Goal: Find specific page/section: Find specific page/section

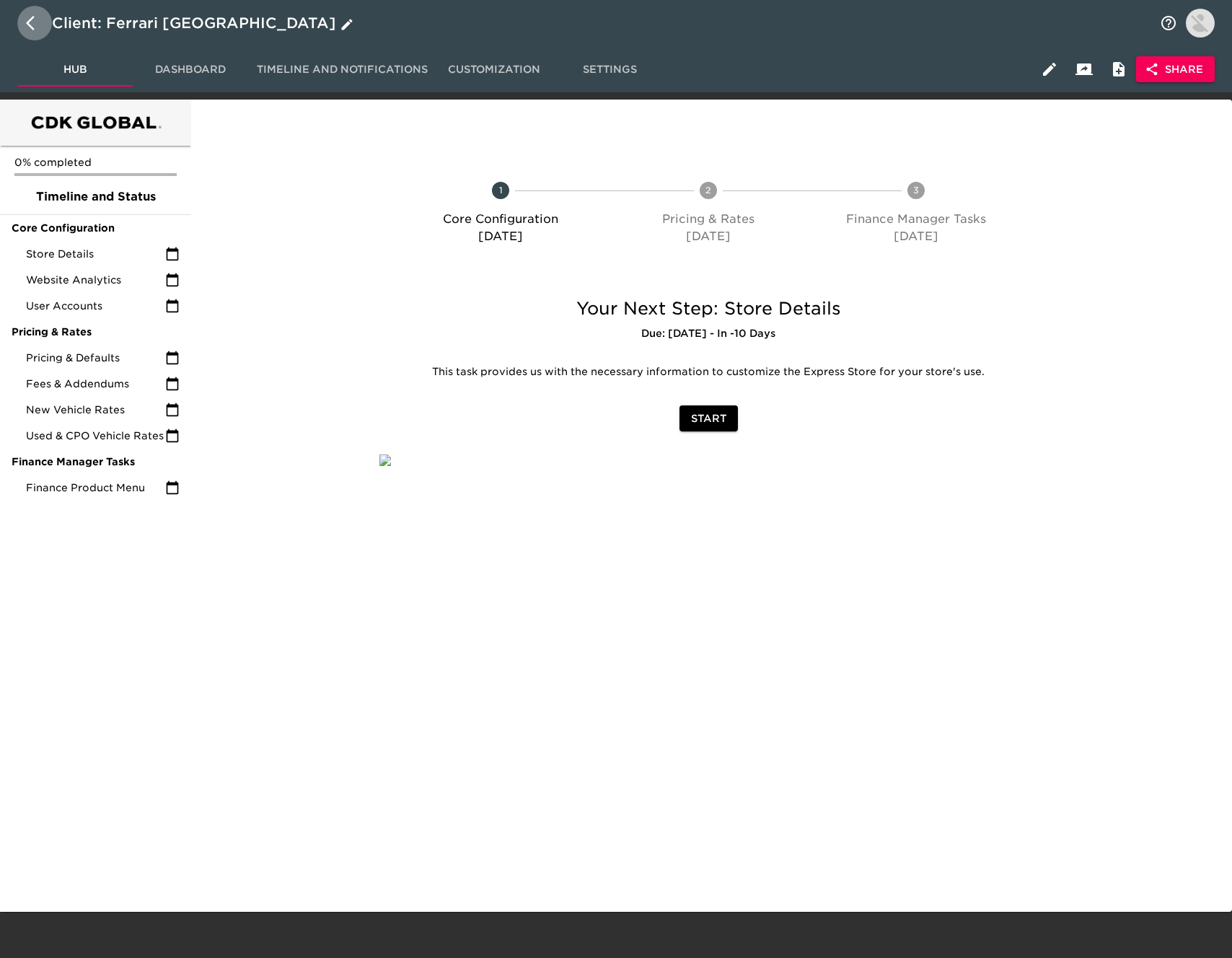
click at [37, 22] on icon "button" at bounding box center [34, 23] width 17 height 17
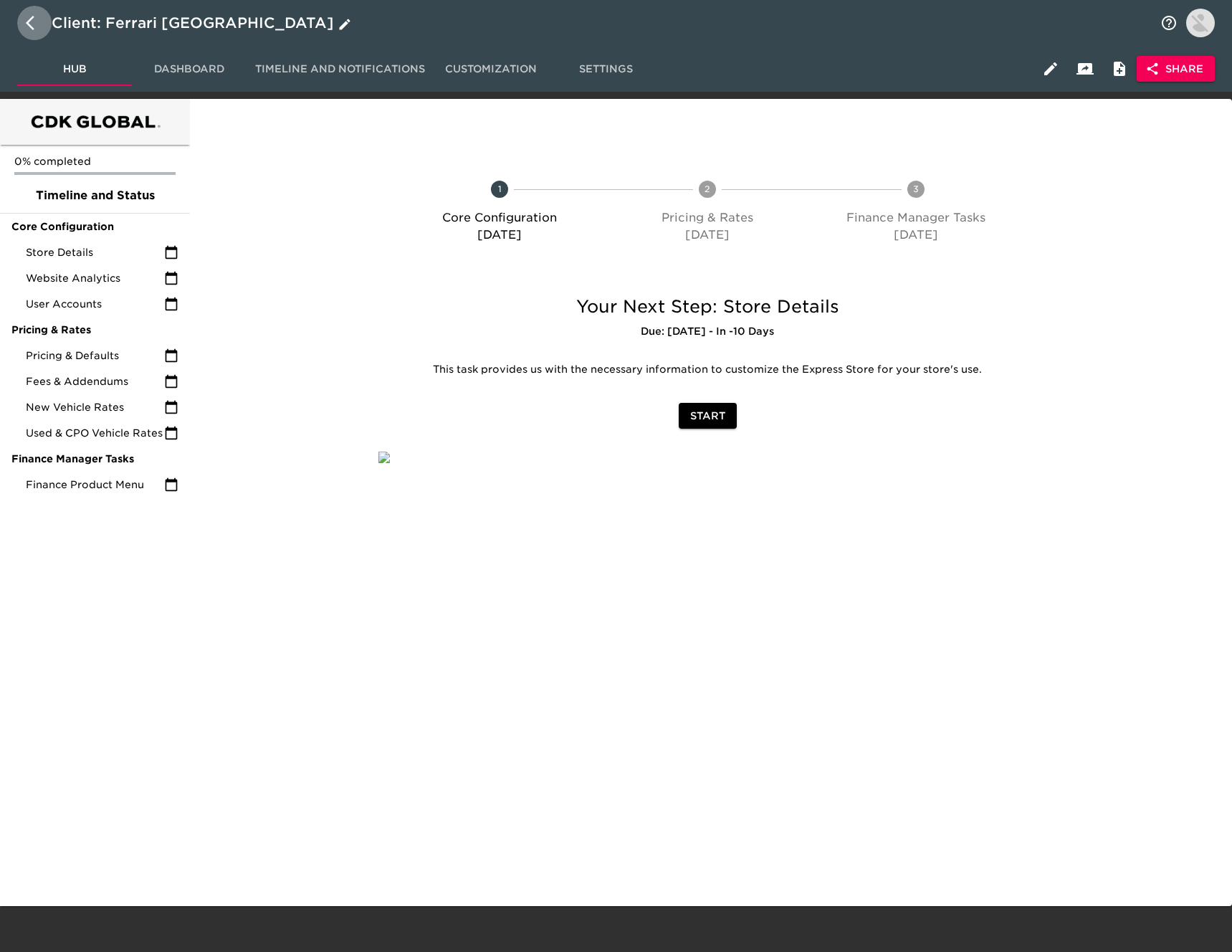
select select "10"
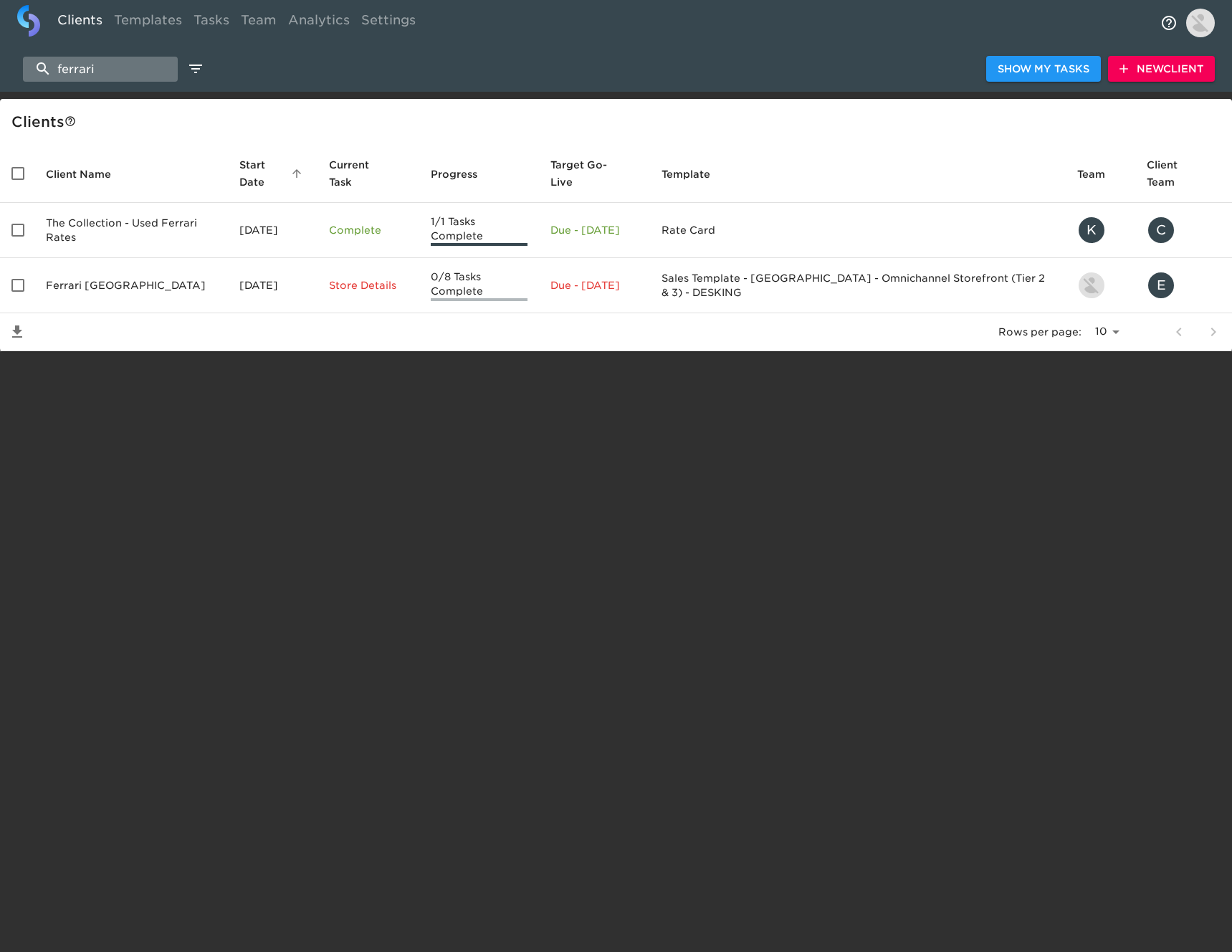
click at [143, 73] on input "ferrari" at bounding box center [100, 69] width 155 height 25
click at [144, 72] on input "ferrari" at bounding box center [100, 69] width 155 height 25
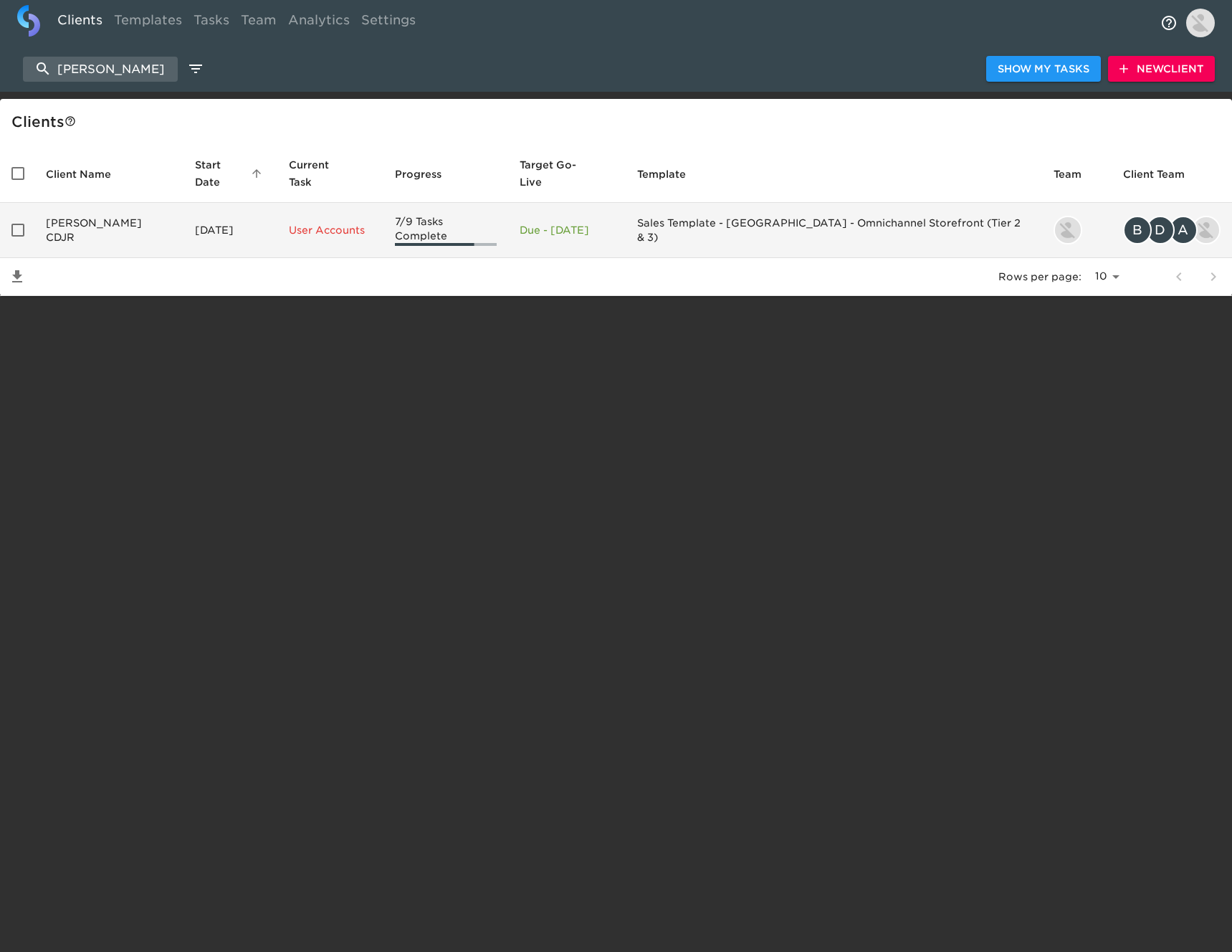
type input "krebs"
click at [184, 233] on td "Mar 26, 2024" at bounding box center [230, 230] width 94 height 55
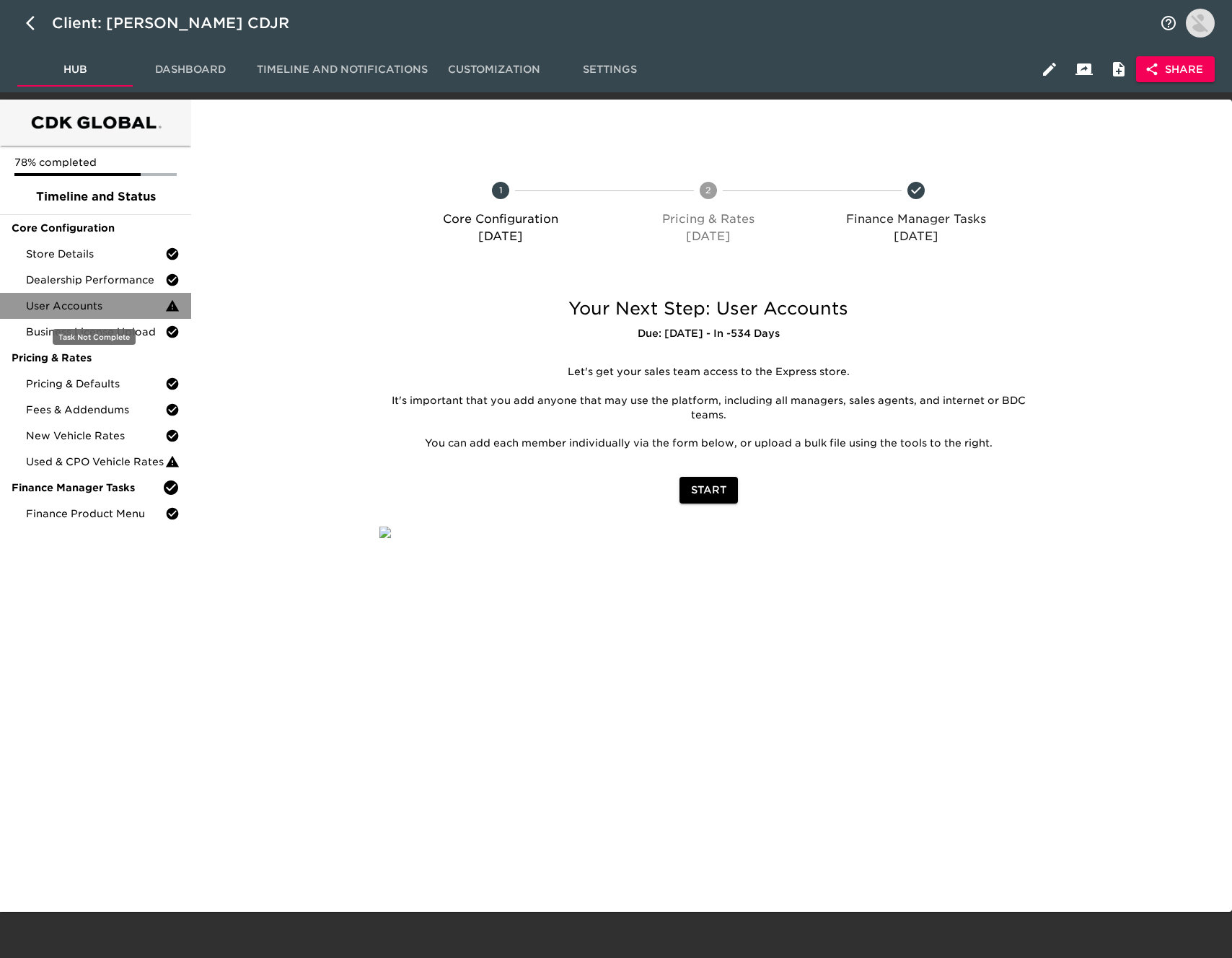
click at [95, 293] on div "User Accounts" at bounding box center [96, 305] width 191 height 26
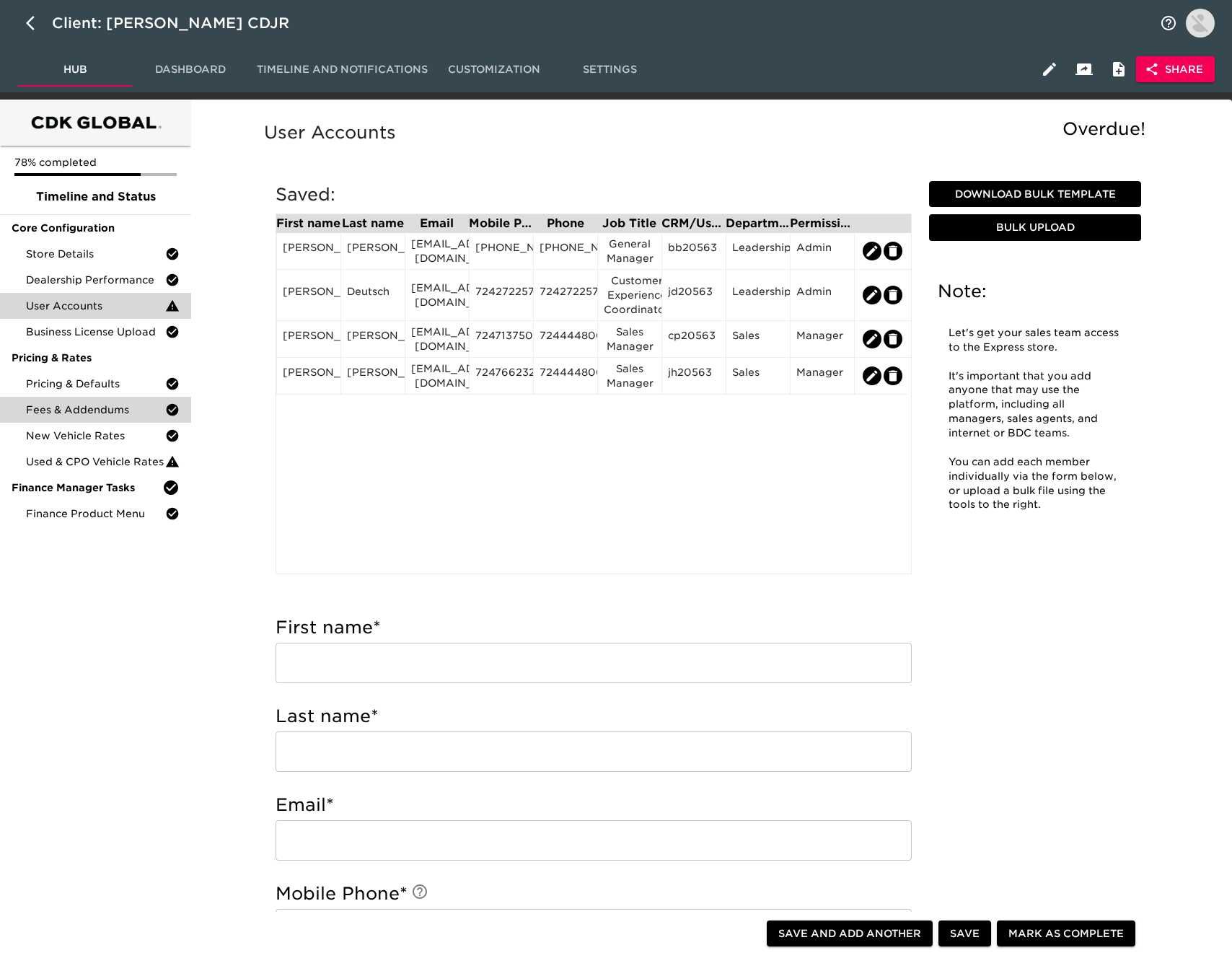
click at [118, 408] on span "Fees & Addendums" at bounding box center [96, 409] width 140 height 14
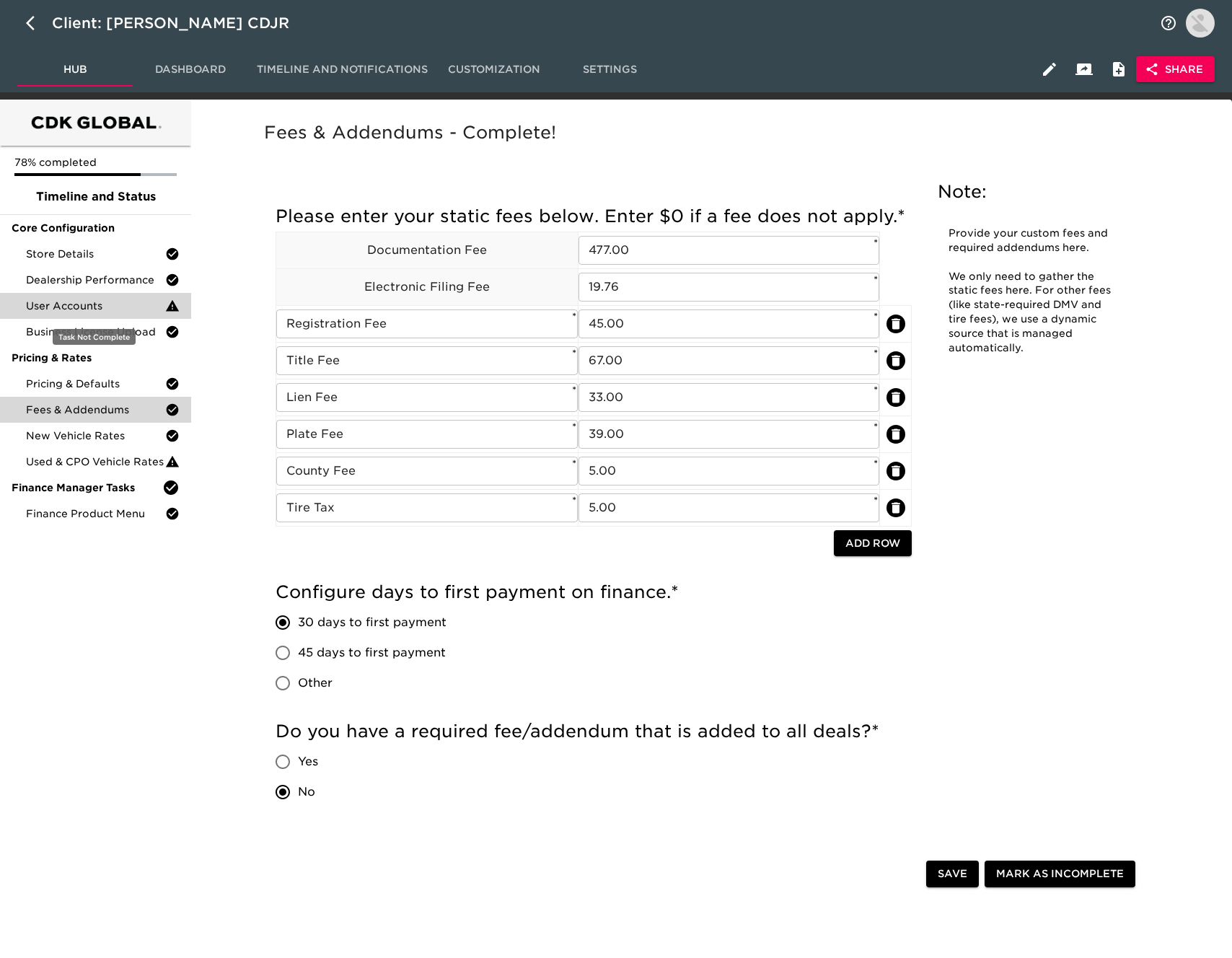
click at [111, 311] on span "User Accounts" at bounding box center [96, 305] width 140 height 14
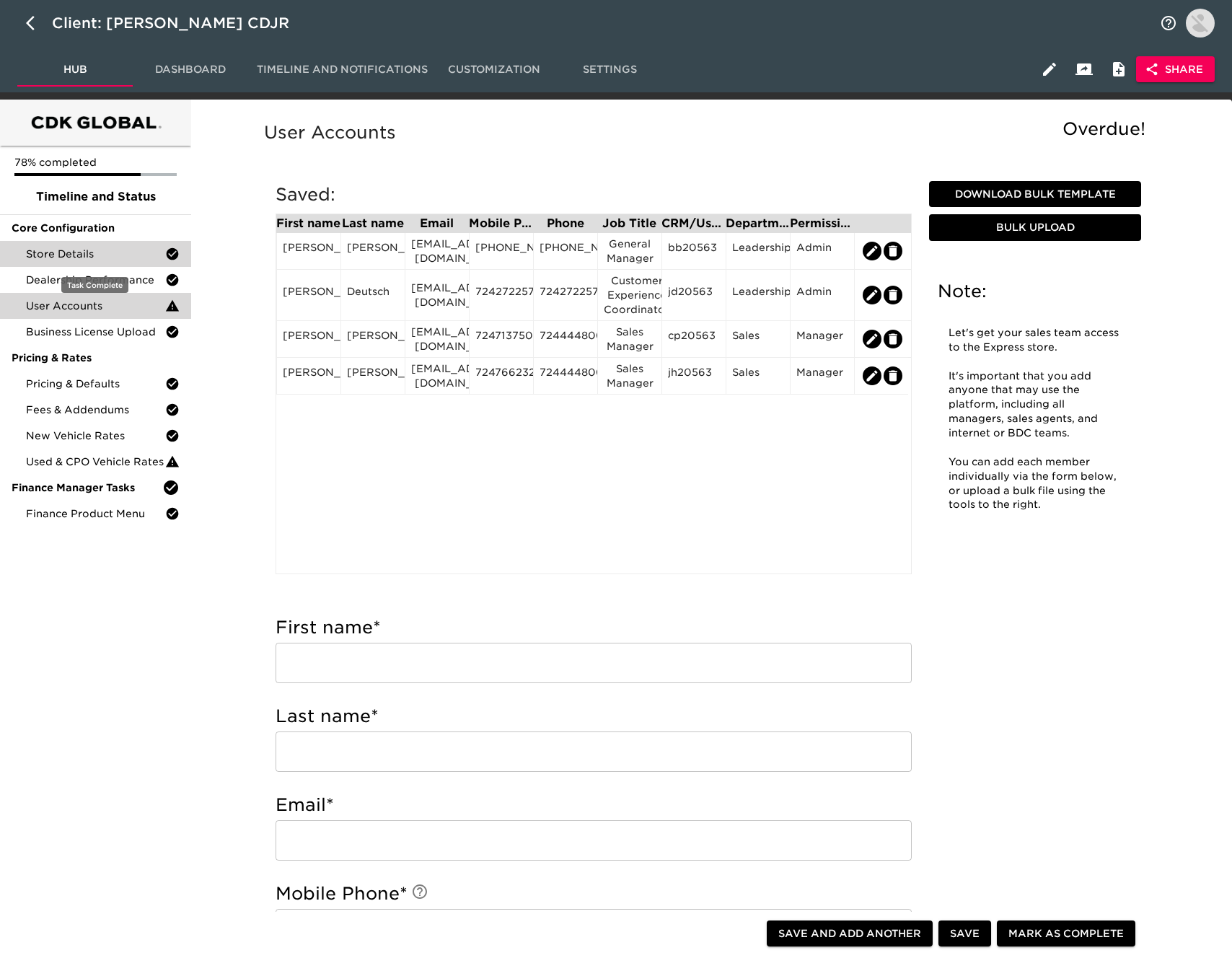
click at [110, 254] on span "Store Details" at bounding box center [96, 253] width 140 height 14
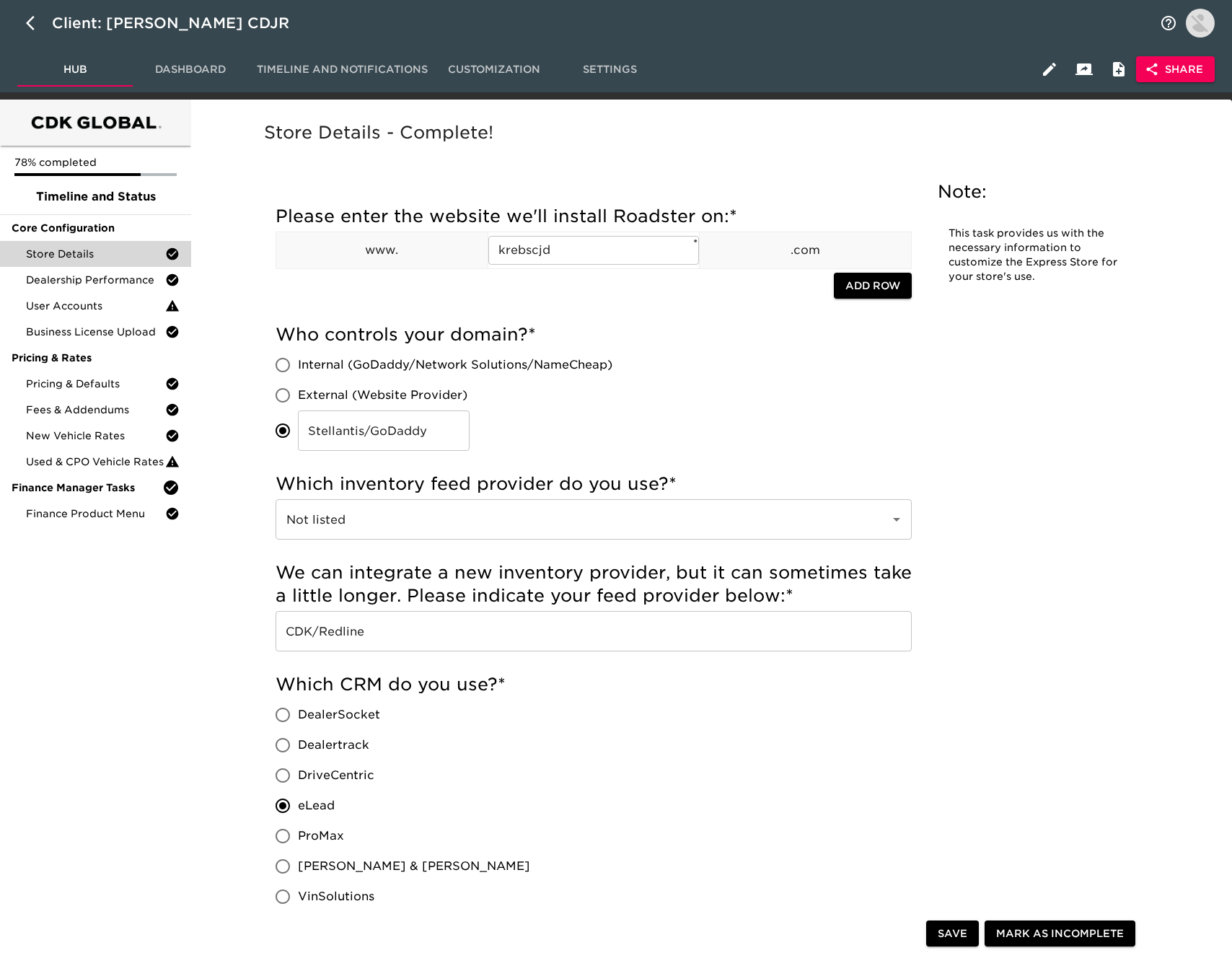
drag, startPoint x: 175, startPoint y: 83, endPoint x: 398, endPoint y: 9, distance: 235.0
click at [175, 83] on button "Dashboard" at bounding box center [190, 70] width 115 height 35
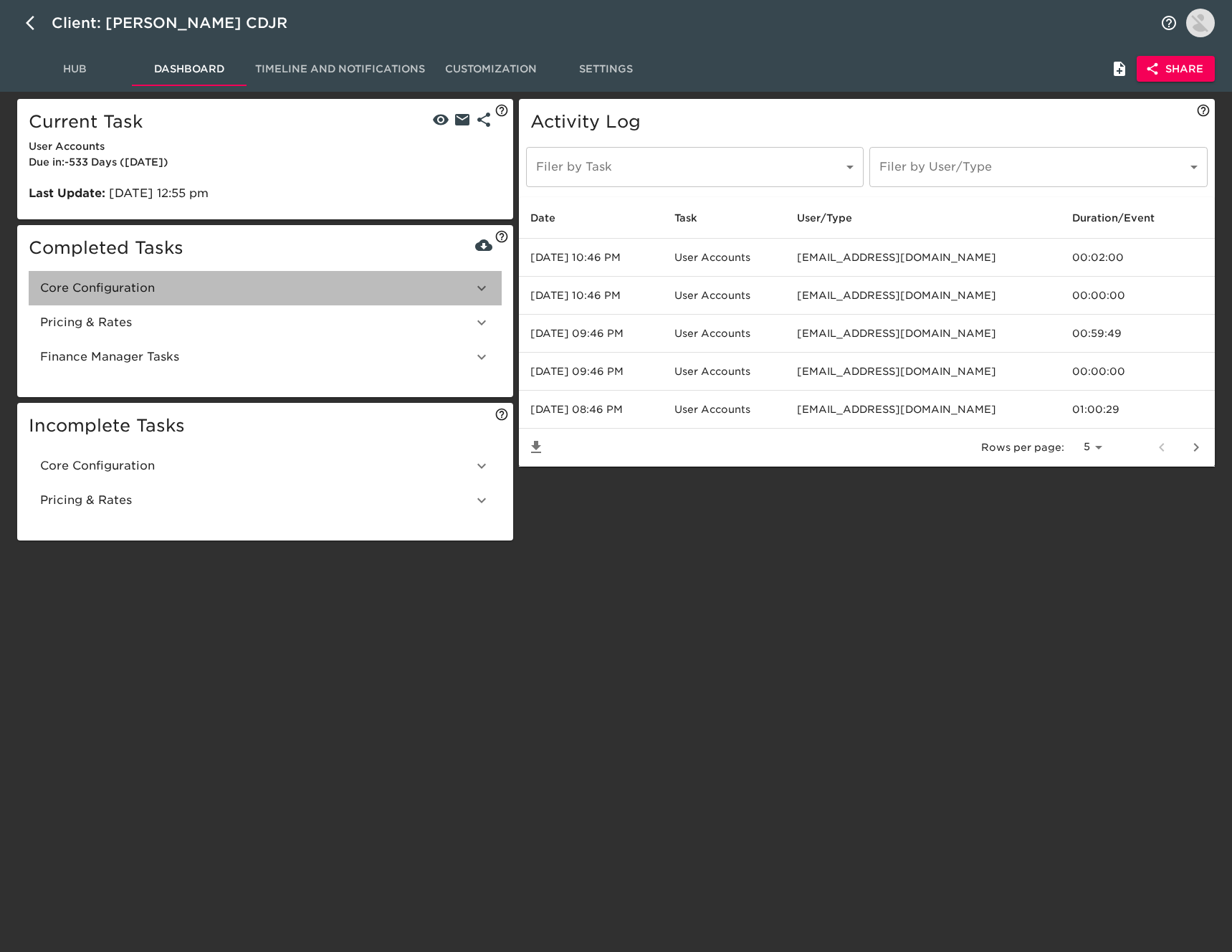
click at [156, 287] on span "Core Configuration" at bounding box center [256, 288] width 433 height 17
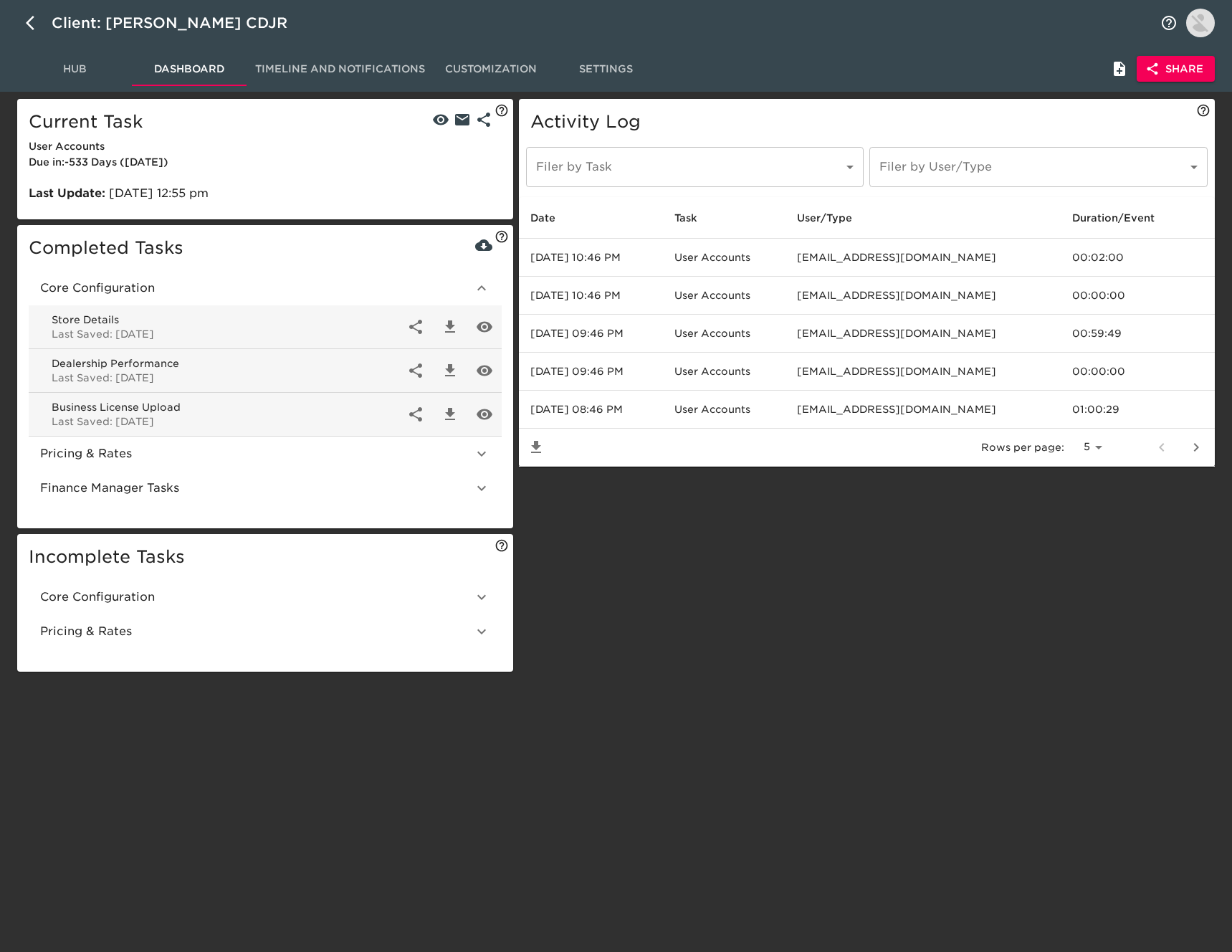
click at [173, 590] on span "Core Configuration" at bounding box center [256, 597] width 433 height 17
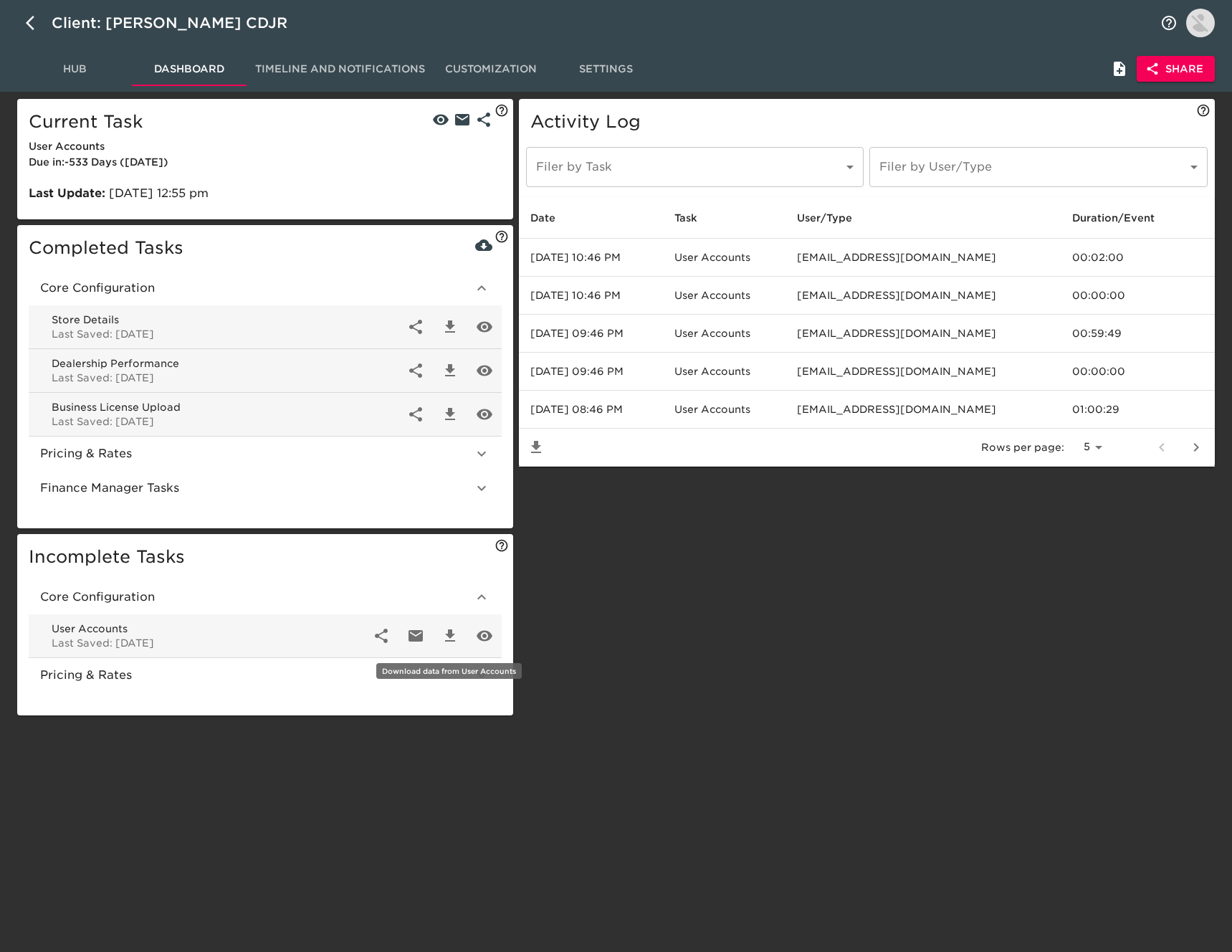
click at [450, 633] on icon "button" at bounding box center [450, 636] width 10 height 12
click at [599, 46] on div "Hub Dashboard Timeline and Notifications Customization Settings Share" at bounding box center [616, 69] width 1232 height 46
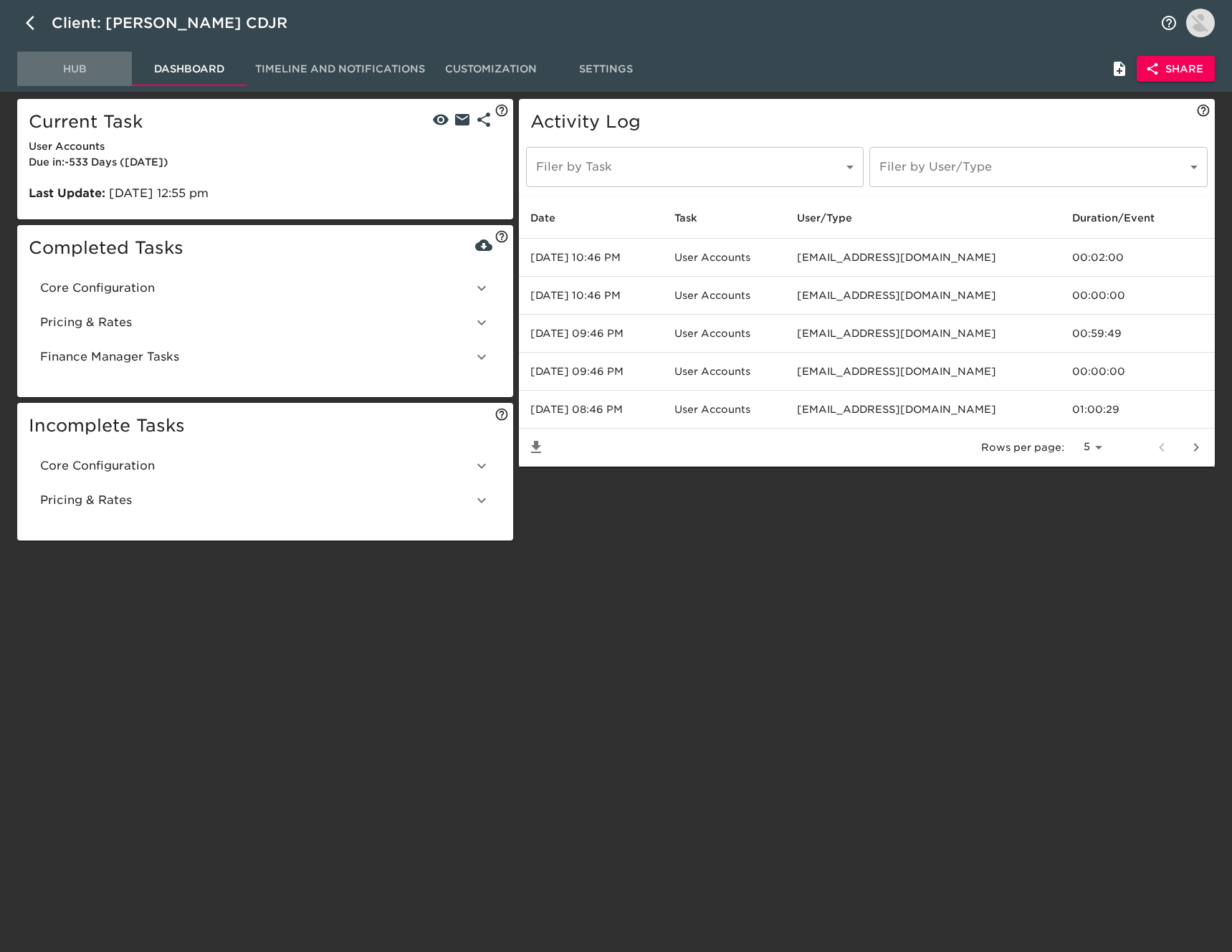
click at [78, 69] on span "Hub" at bounding box center [74, 69] width 97 height 18
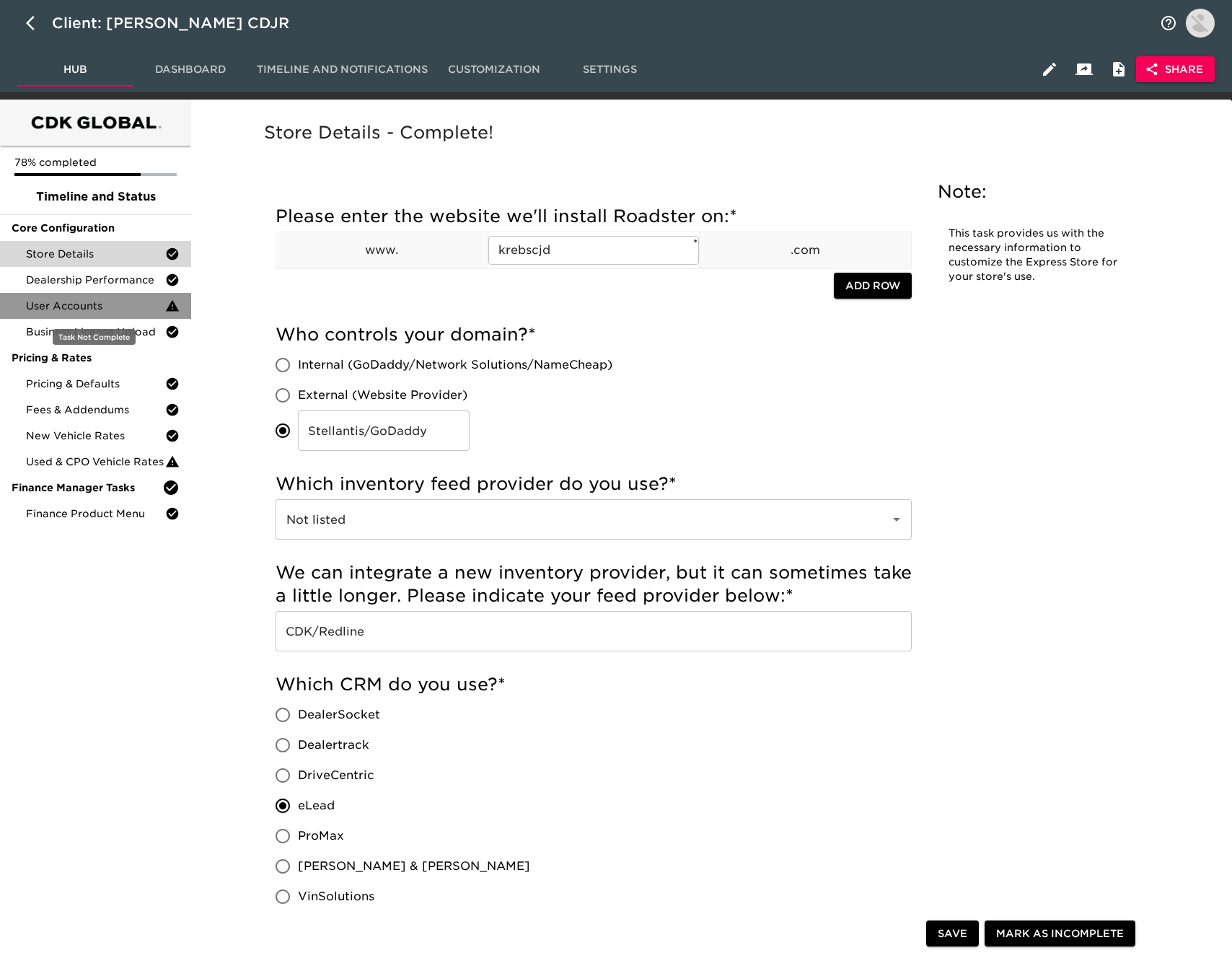
click at [87, 305] on span "User Accounts" at bounding box center [96, 305] width 140 height 14
